Goal: Information Seeking & Learning: Learn about a topic

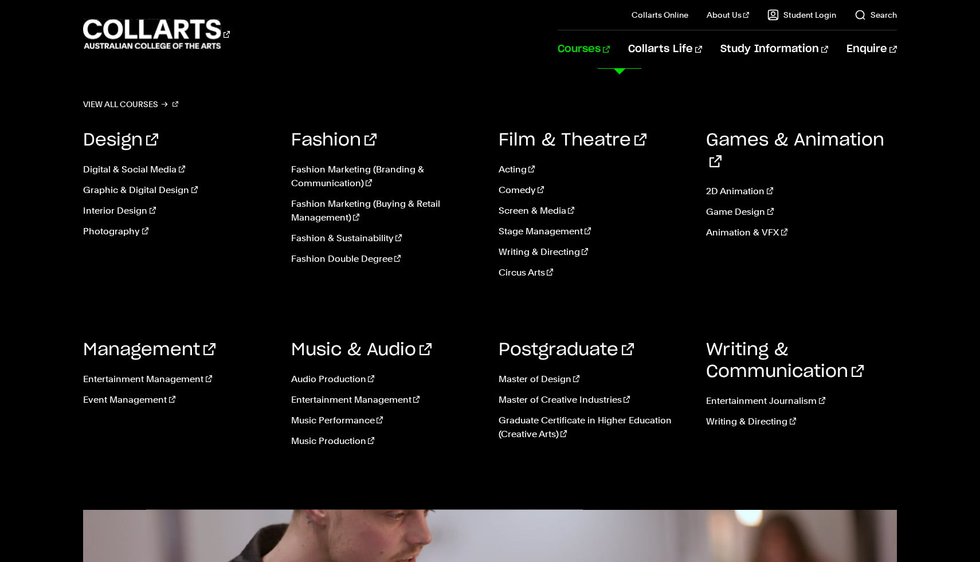
click at [610, 46] on link "Courses" at bounding box center [584, 49] width 52 height 38
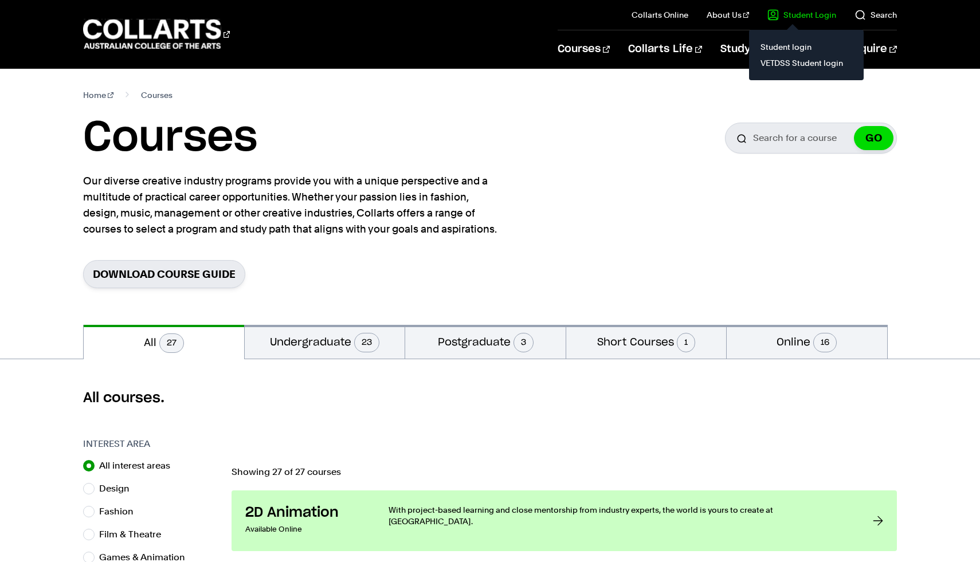
click at [778, 14] on link "Student Login" at bounding box center [802, 14] width 69 height 11
click at [776, 67] on link "VETDSS Student login" at bounding box center [807, 63] width 96 height 16
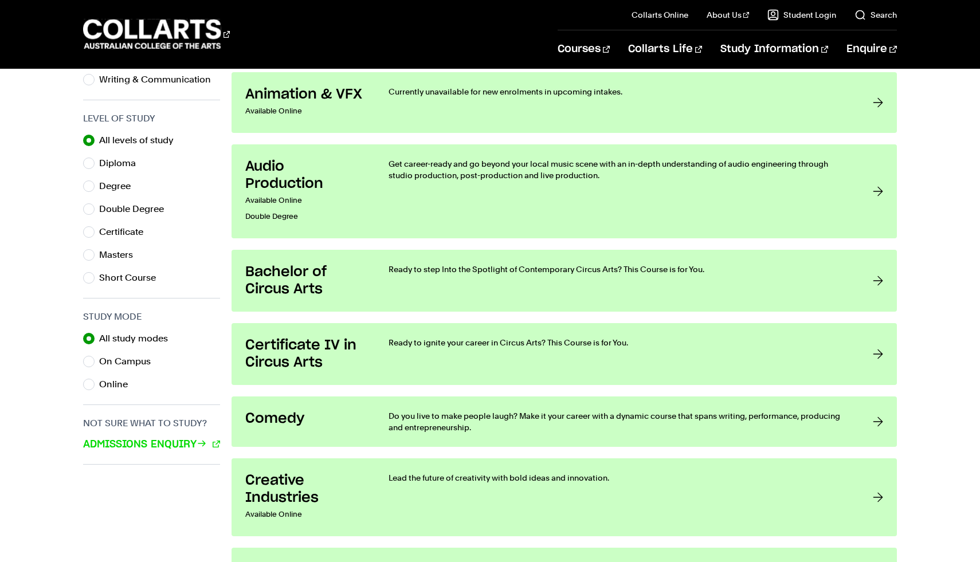
scroll to position [546, 0]
click at [120, 256] on label "Masters" at bounding box center [120, 256] width 43 height 16
click at [95, 256] on input "Masters" at bounding box center [88, 256] width 11 height 11
radio input "true"
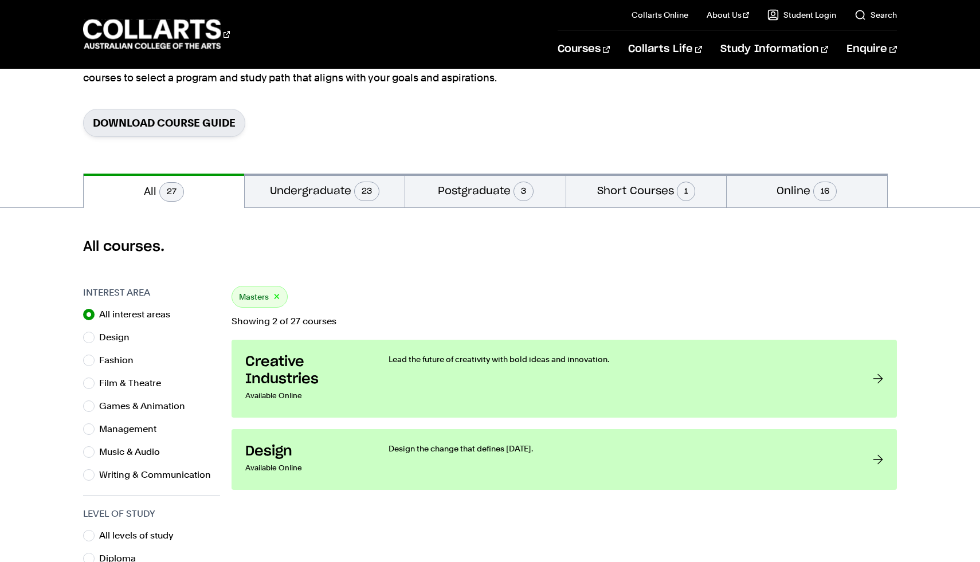
scroll to position [150, 0]
click at [441, 192] on button "Postgraduate 3" at bounding box center [485, 192] width 160 height 34
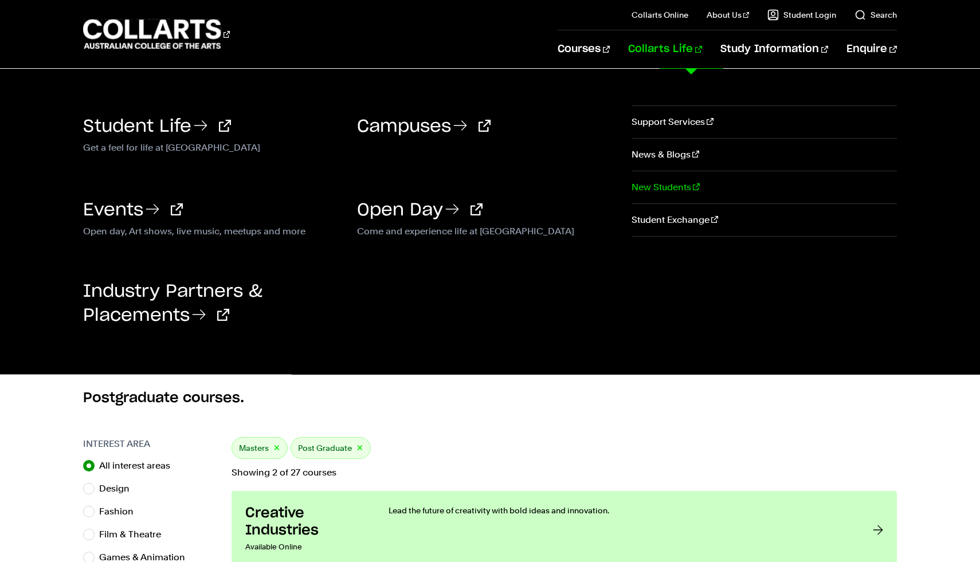
click at [708, 185] on link "New Students" at bounding box center [764, 187] width 265 height 32
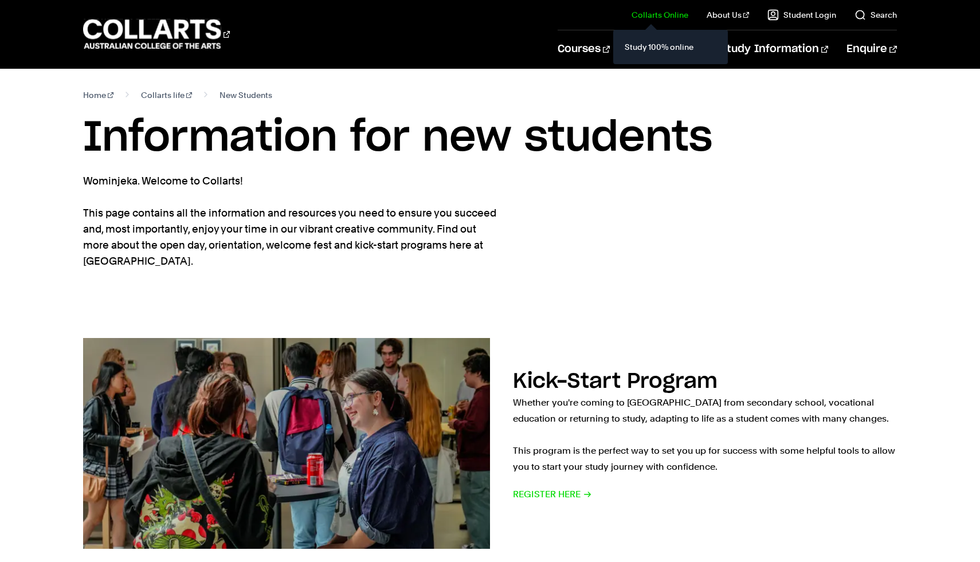
click at [685, 15] on link "Collarts Online" at bounding box center [660, 14] width 57 height 11
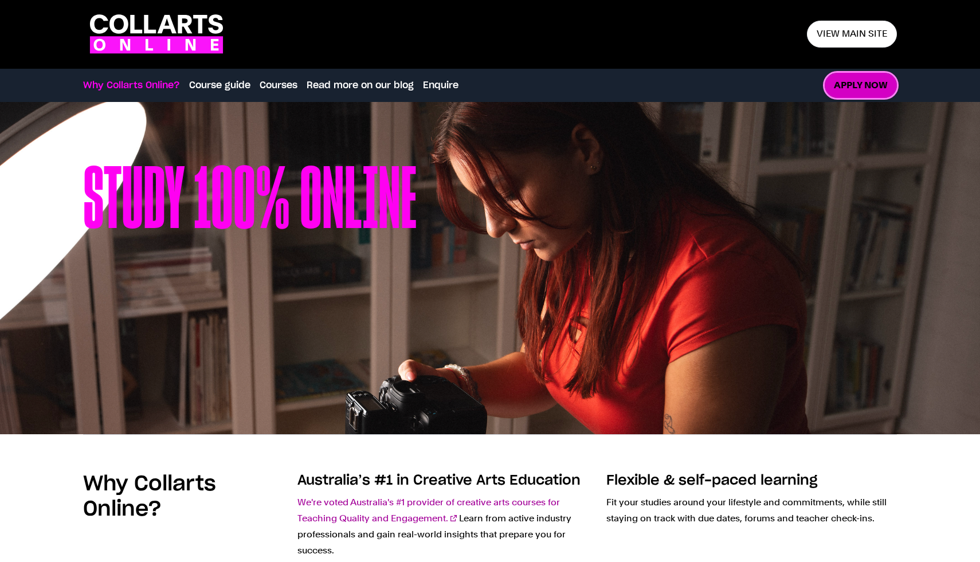
click at [853, 86] on link "Apply now" at bounding box center [861, 86] width 72 height 26
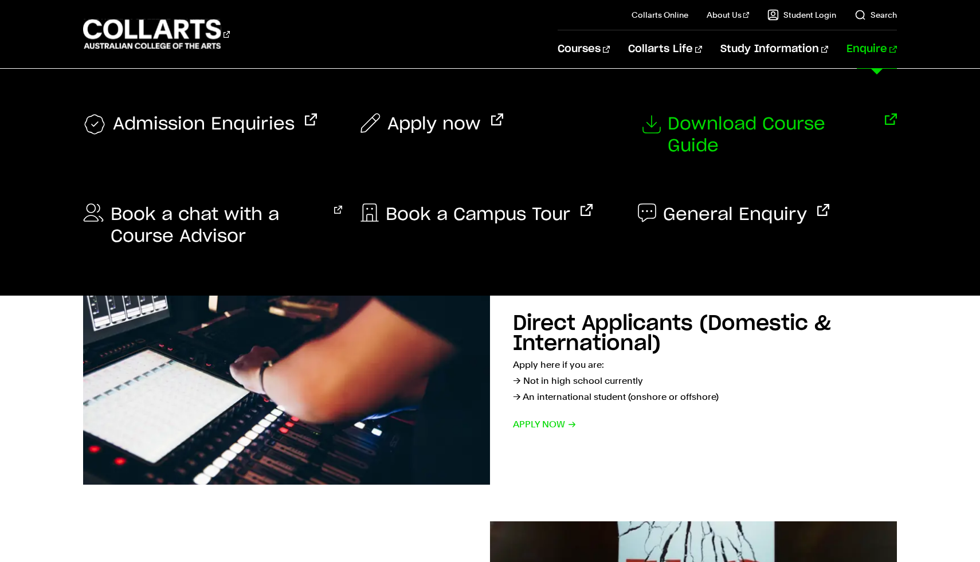
click at [763, 120] on span "Download Course Guide" at bounding box center [771, 136] width 207 height 44
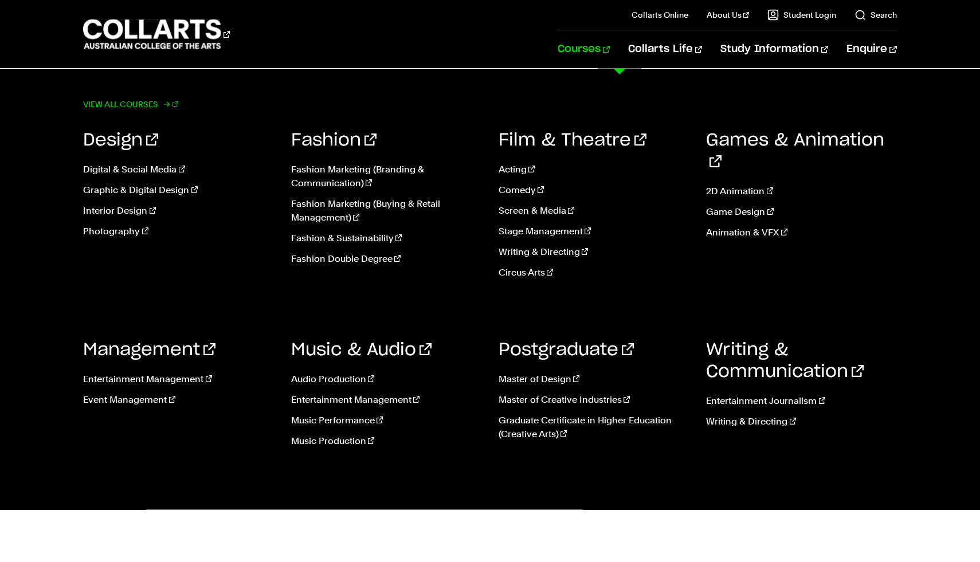
click at [160, 103] on link "View all courses" at bounding box center [130, 104] width 95 height 16
